Goal: Answer question/provide support

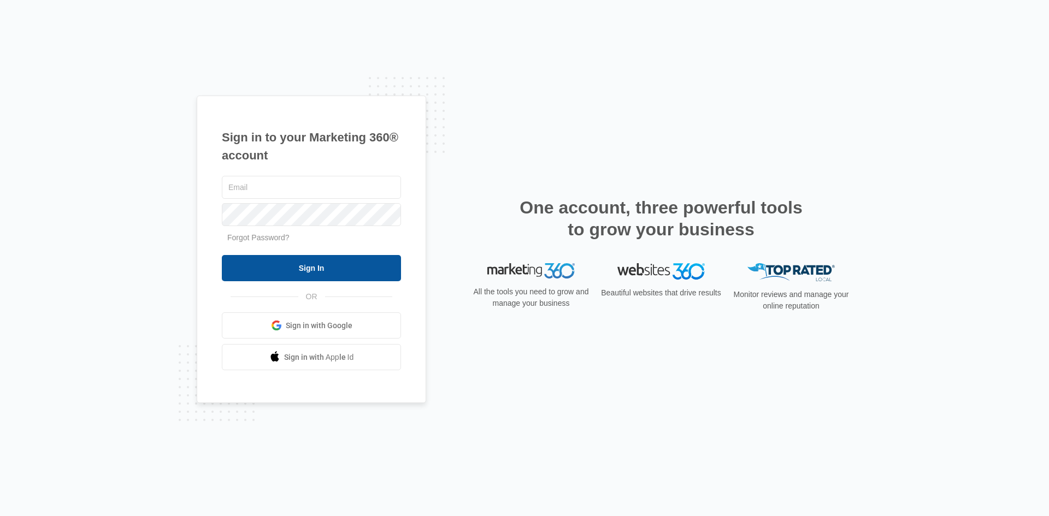
type input "[EMAIL_ADDRESS][PERSON_NAME][DOMAIN_NAME]"
click at [326, 272] on input "Sign In" at bounding box center [311, 268] width 179 height 26
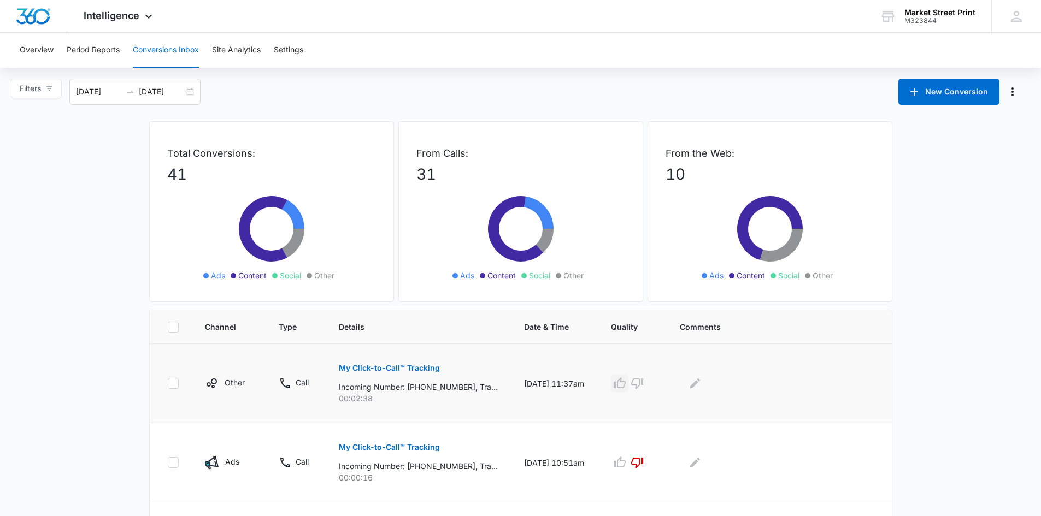
click at [626, 384] on icon "button" at bounding box center [619, 383] width 13 height 13
click at [700, 386] on icon "Edit Comments" at bounding box center [695, 384] width 10 height 10
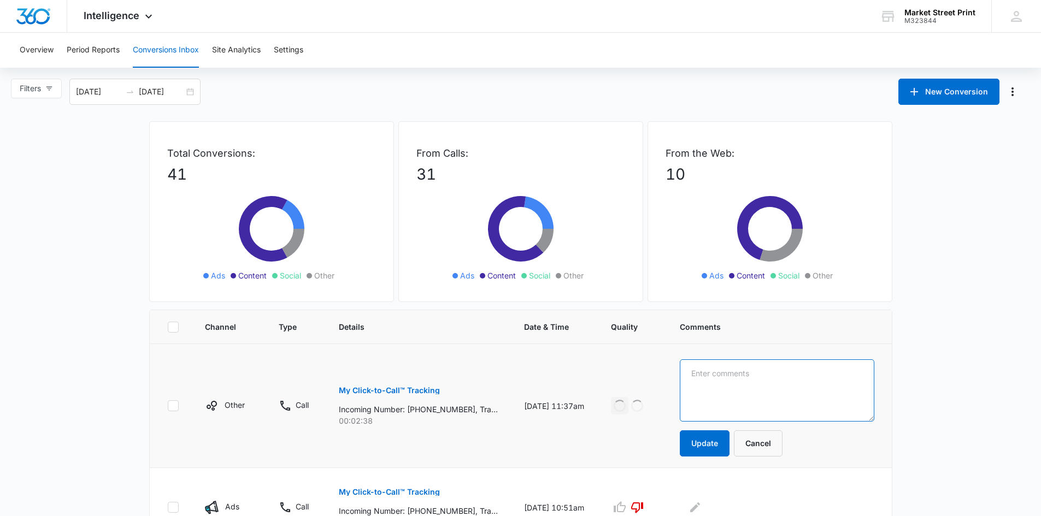
click at [704, 374] on textarea at bounding box center [777, 390] width 194 height 62
type textarea "j"
type textarea "H"
type textarea "[PERSON_NAME] - existing customer - reorder"
click at [712, 445] on button "Update" at bounding box center [705, 444] width 50 height 26
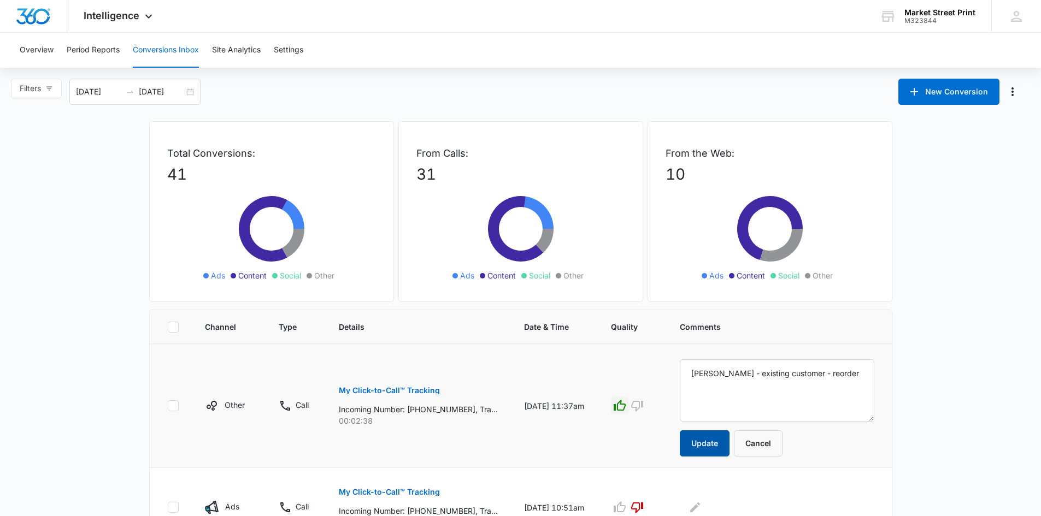
click at [712, 445] on button "Update" at bounding box center [705, 444] width 50 height 26
